Goal: Information Seeking & Learning: Learn about a topic

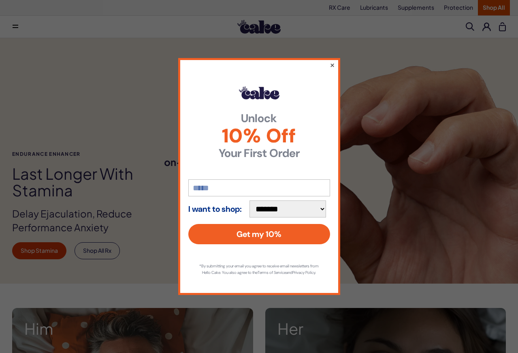
click at [332, 63] on button "×" at bounding box center [332, 65] width 5 height 10
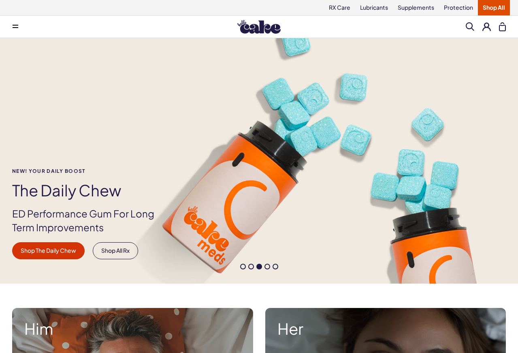
click at [259, 266] on span at bounding box center [260, 266] width 6 height 6
click at [270, 266] on span at bounding box center [268, 266] width 6 height 6
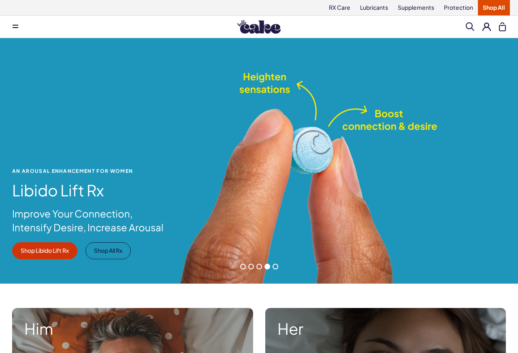
click at [276, 266] on span at bounding box center [276, 266] width 6 height 6
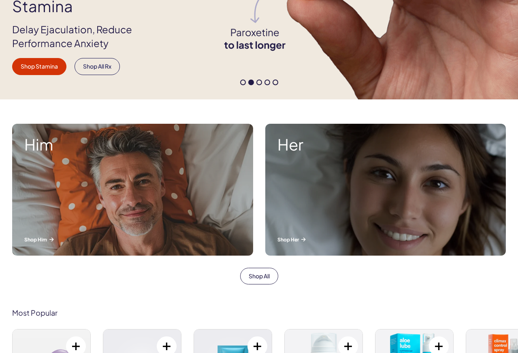
scroll to position [183, 0]
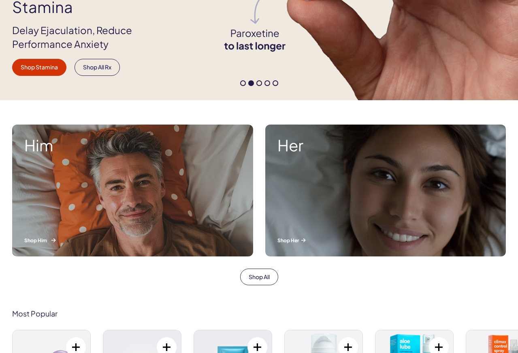
click at [212, 211] on div "Him Shop Him" at bounding box center [132, 190] width 241 height 132
